Goal: Navigation & Orientation: Find specific page/section

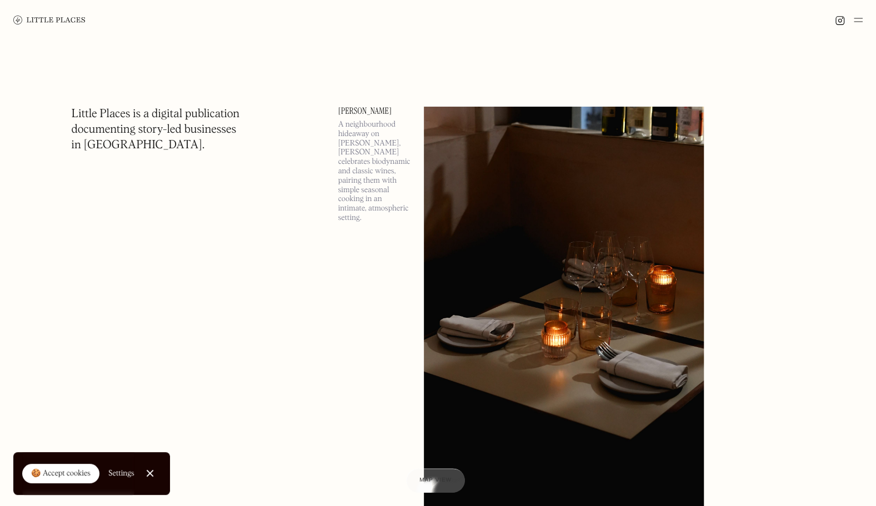
click at [854, 14] on div at bounding box center [849, 19] width 28 height 13
click at [857, 18] on img at bounding box center [858, 19] width 9 height 13
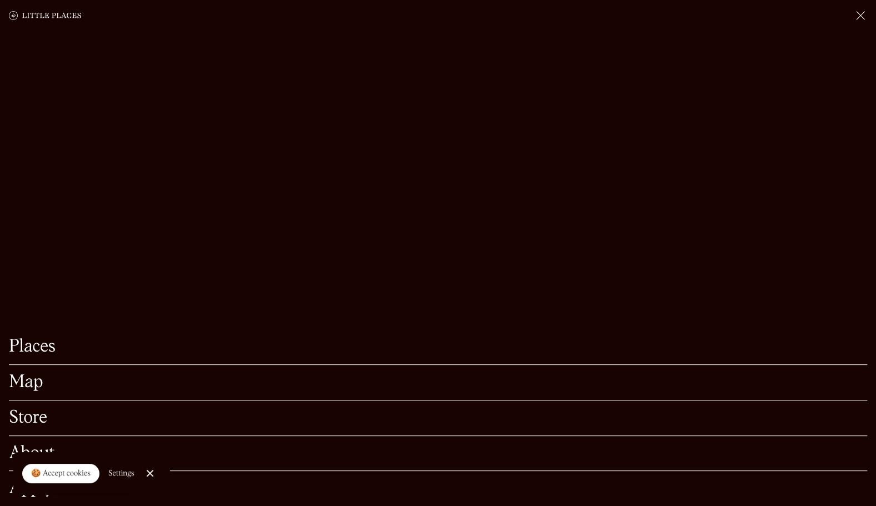
click at [112, 374] on link "Map" at bounding box center [438, 382] width 859 height 17
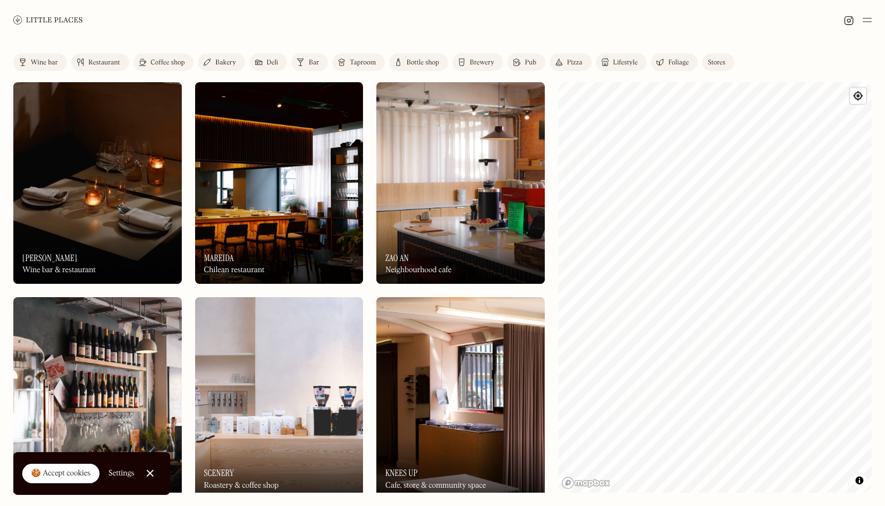
click at [305, 61] on link "Bar" at bounding box center [309, 62] width 37 height 18
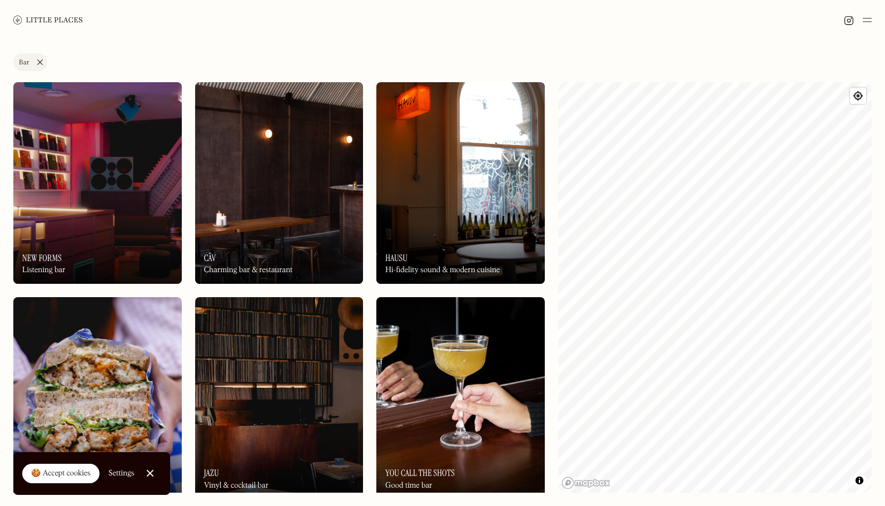
click at [40, 56] on link "Bar" at bounding box center [30, 62] width 34 height 18
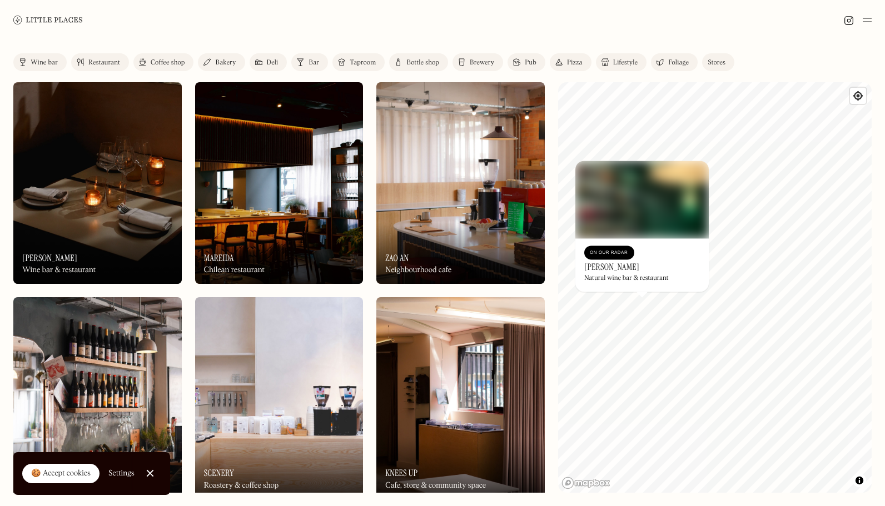
click at [615, 262] on h3 "[PERSON_NAME]" at bounding box center [611, 267] width 55 height 11
